Goal: Information Seeking & Learning: Learn about a topic

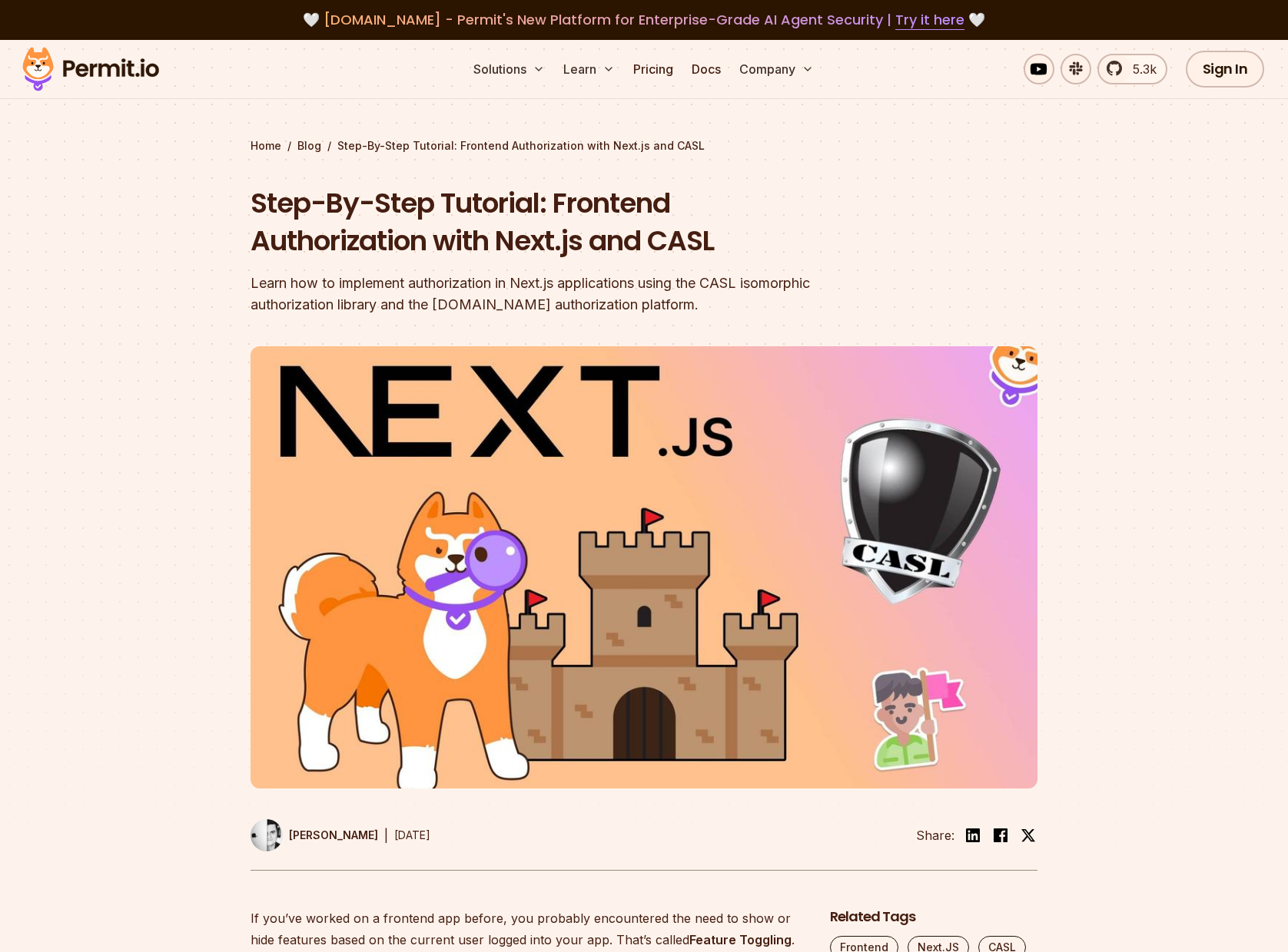
click at [1059, 209] on section "Home / Blog / Step-By-Step Tutorial: Frontend Authorization with Next.js and CA…" at bounding box center [644, 474] width 1288 height 868
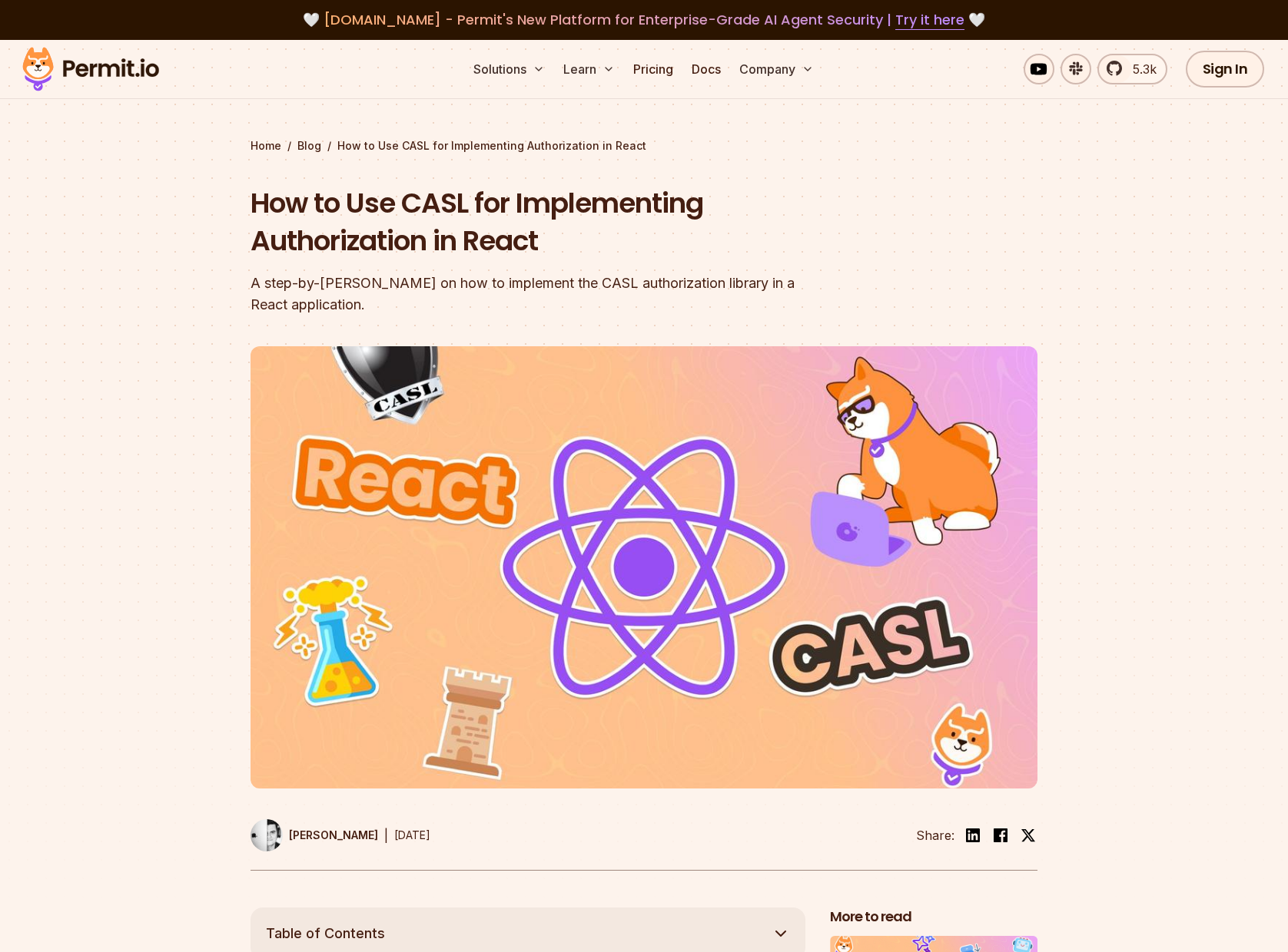
click at [1059, 209] on section "Home / Blog / How to Use CASL for Implementing Authorization in React How to Us…" at bounding box center [644, 474] width 1288 height 868
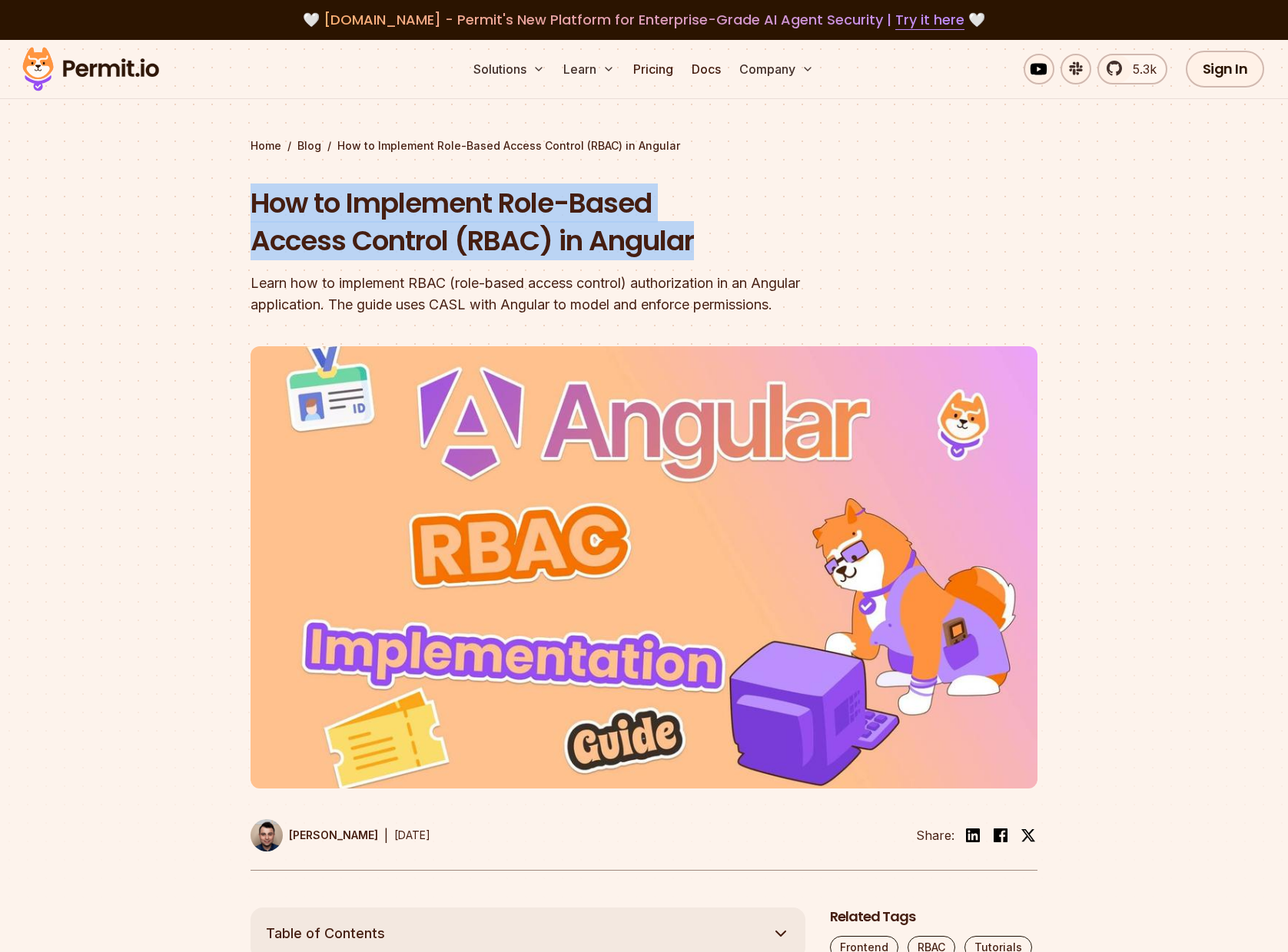
drag, startPoint x: 243, startPoint y: 196, endPoint x: 776, endPoint y: 230, distance: 534.1
click at [776, 230] on section "Home / Blog / How to Implement Role-Based Access Control (RBAC) in Angular How …" at bounding box center [644, 474] width 1288 height 868
copy h1 "How to Implement Role-Based Access Control (RBAC) in Angular"
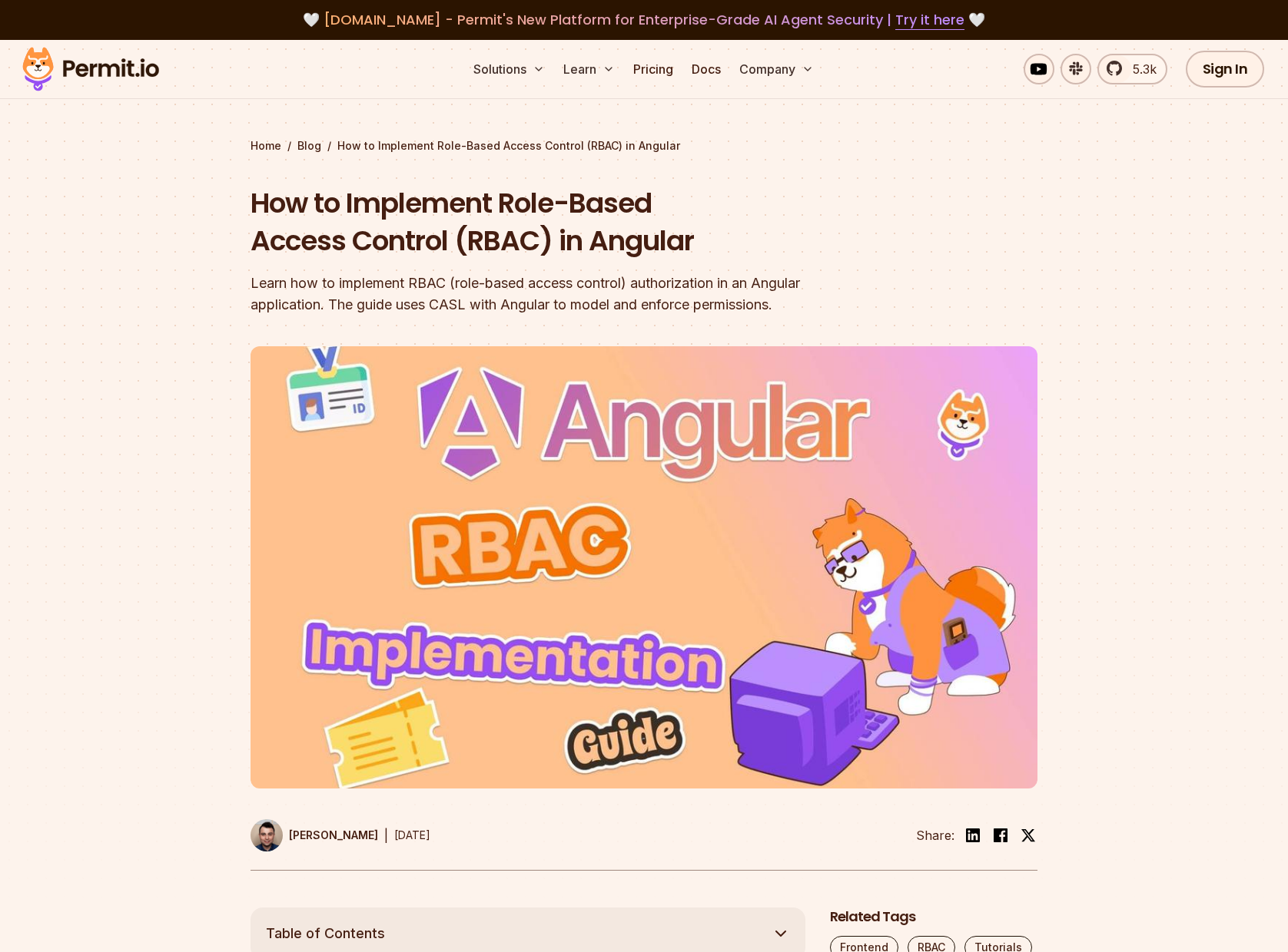
click at [1273, 399] on div at bounding box center [644, 626] width 1288 height 564
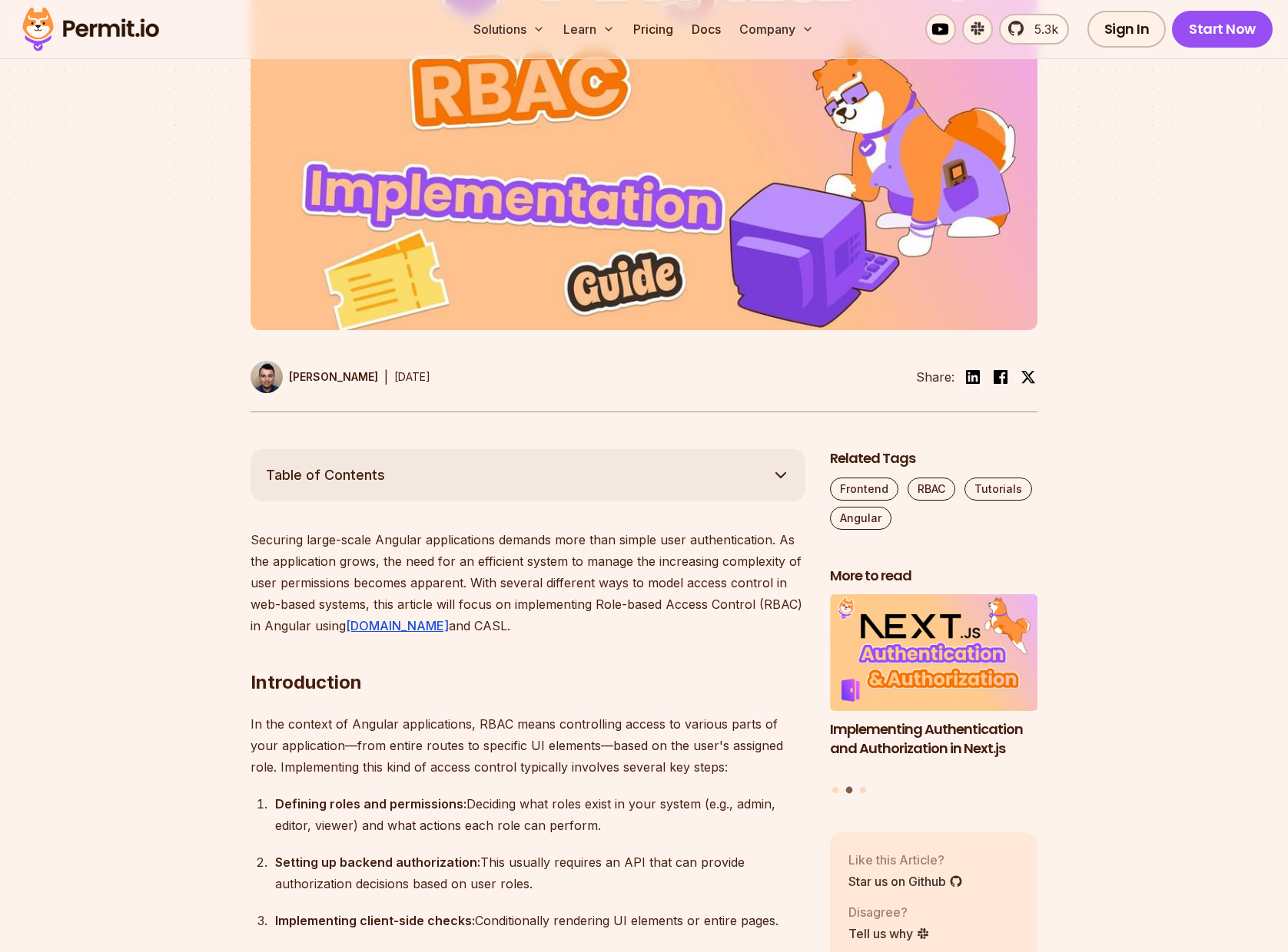
scroll to position [845, 0]
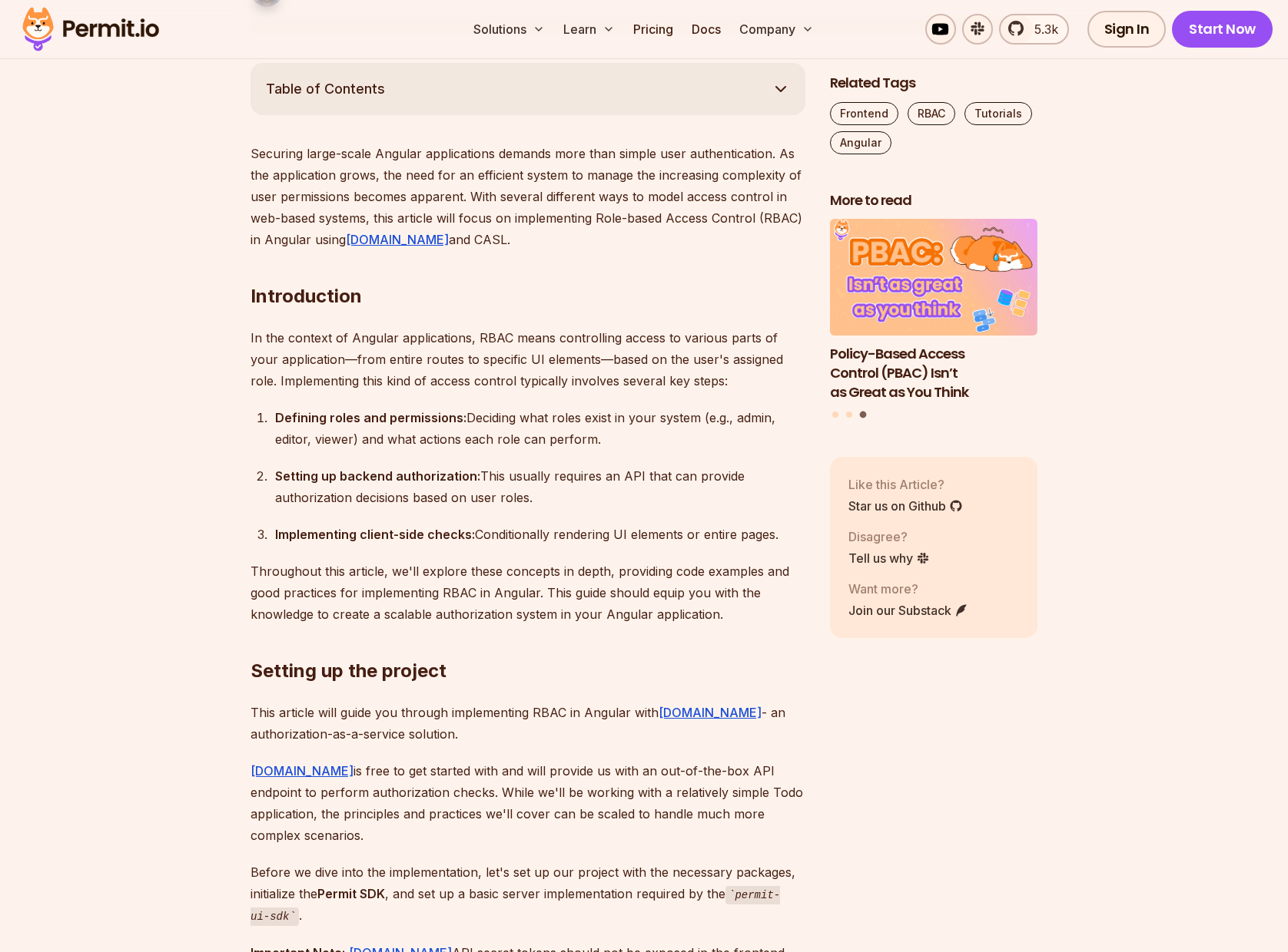
click at [605, 456] on ol "Defining roles and permissions: Deciding what roles exist in your system (e.g.,…" at bounding box center [528, 476] width 555 height 138
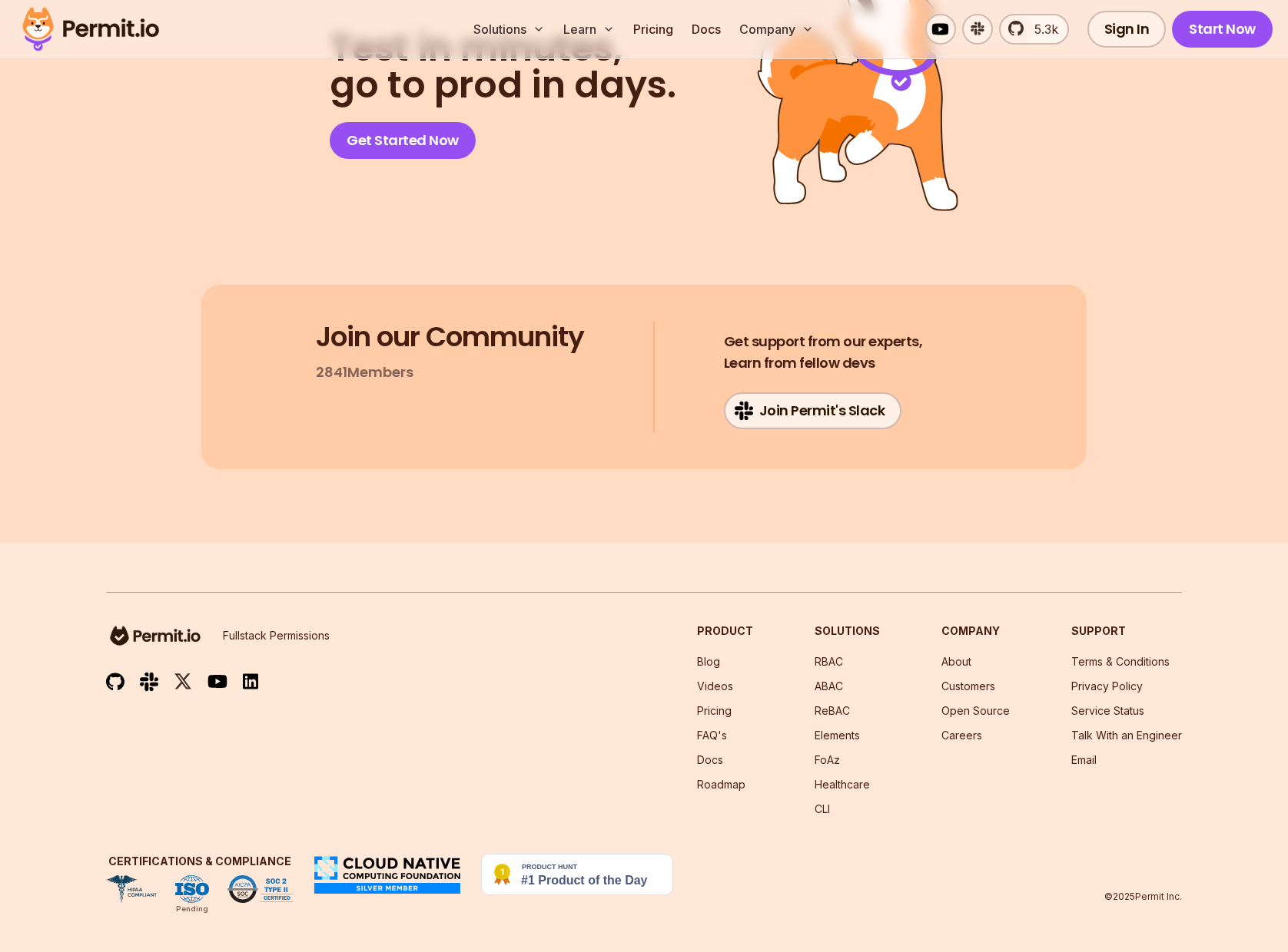
scroll to position [12210, 0]
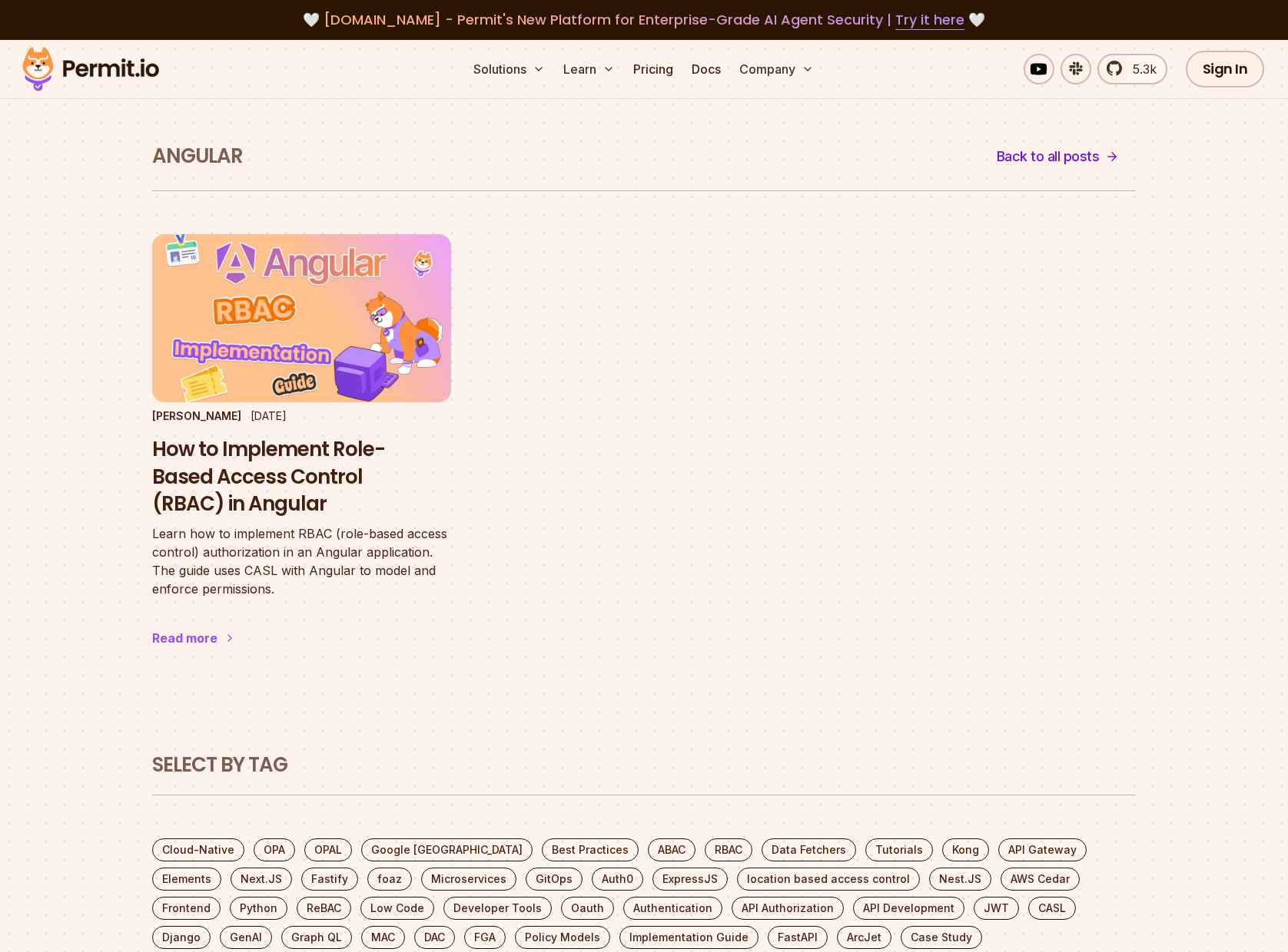
click at [650, 354] on ul "[PERSON_NAME] [DATE] How to Implement Role-Based Access Control (RBAC) in Angul…" at bounding box center [644, 456] width 983 height 444
click at [815, 464] on ul "[PERSON_NAME] [DATE] How to Implement Role-Based Access Control (RBAC) in Angul…" at bounding box center [644, 456] width 983 height 444
